Goal: Information Seeking & Learning: Learn about a topic

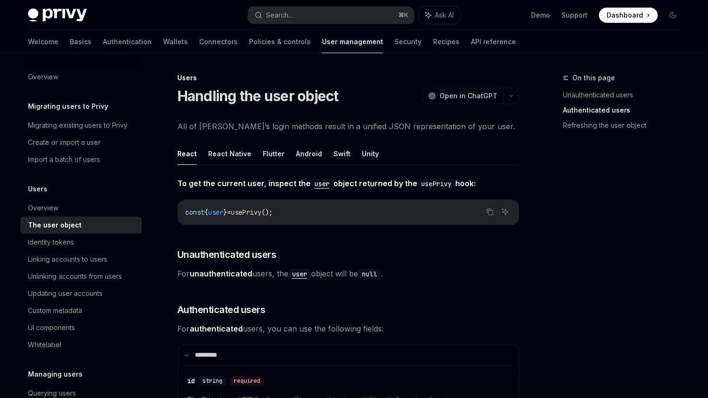
scroll to position [557, 0]
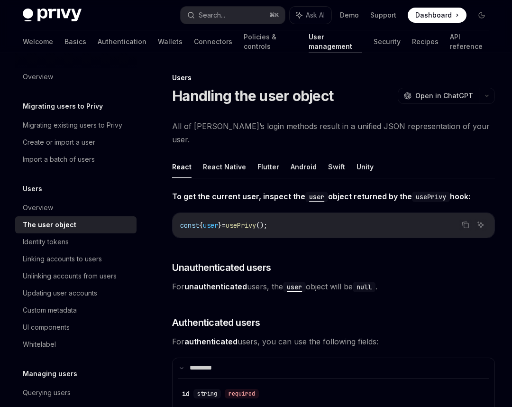
scroll to position [1236, 0]
